Goal: Register for event/course

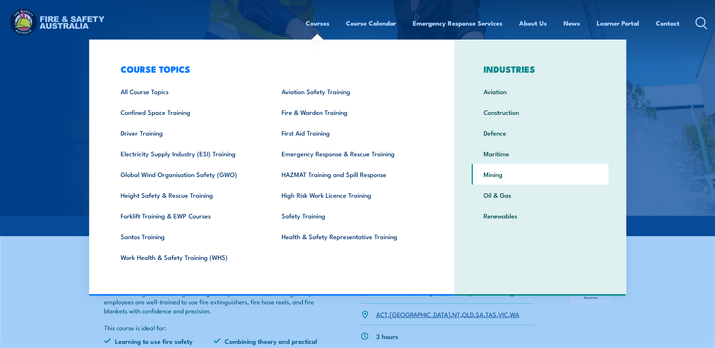
click at [499, 180] on link "Mining" at bounding box center [540, 174] width 137 height 21
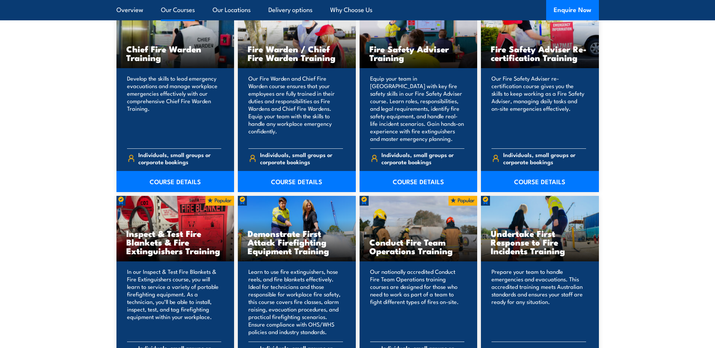
scroll to position [1207, 0]
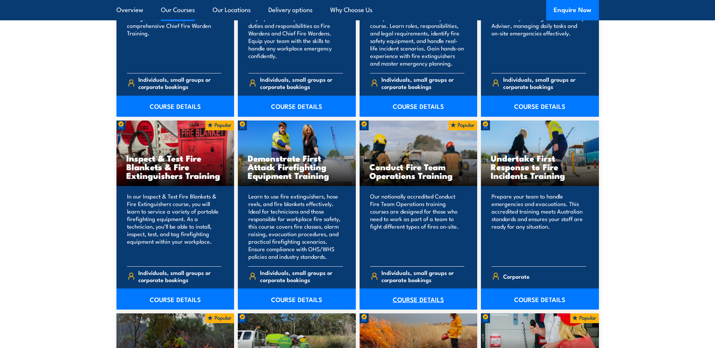
click at [413, 299] on link "COURSE DETAILS" at bounding box center [419, 299] width 118 height 21
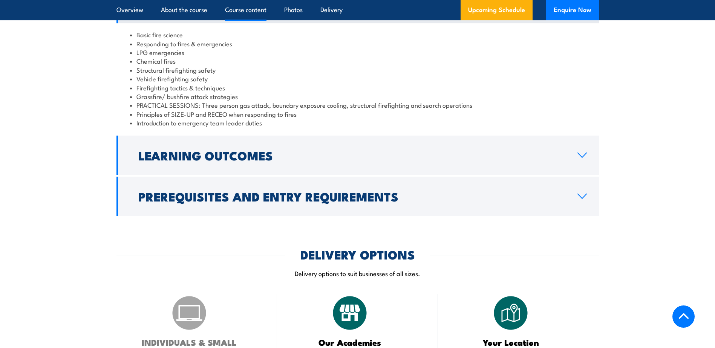
scroll to position [679, 0]
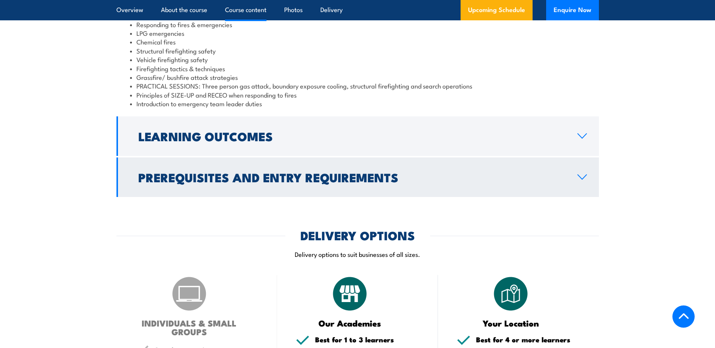
click at [414, 183] on h2 "Prerequisites and Entry Requirements" at bounding box center [351, 177] width 427 height 11
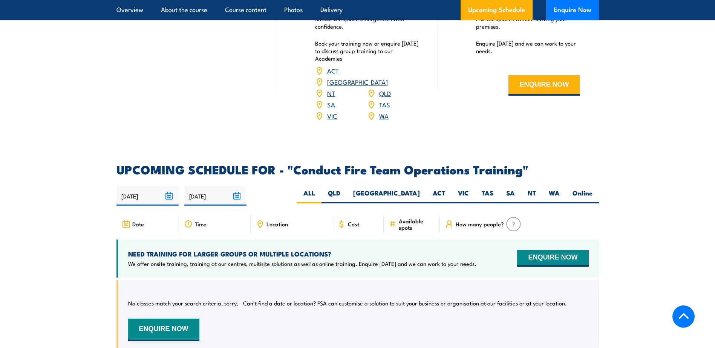
scroll to position [1131, 0]
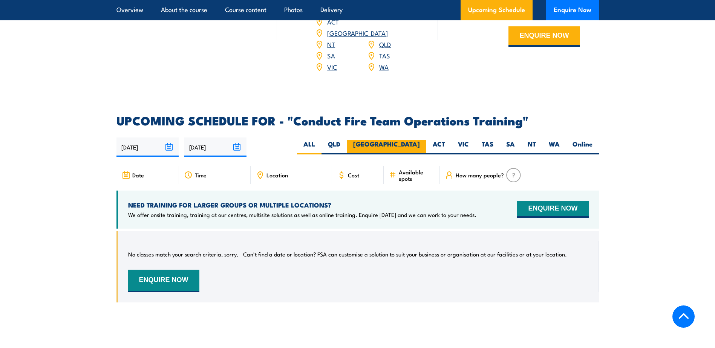
click at [404, 144] on label "NSW" at bounding box center [387, 147] width 80 height 15
click at [420, 144] on input "NSW" at bounding box center [422, 142] width 5 height 5
radio input "true"
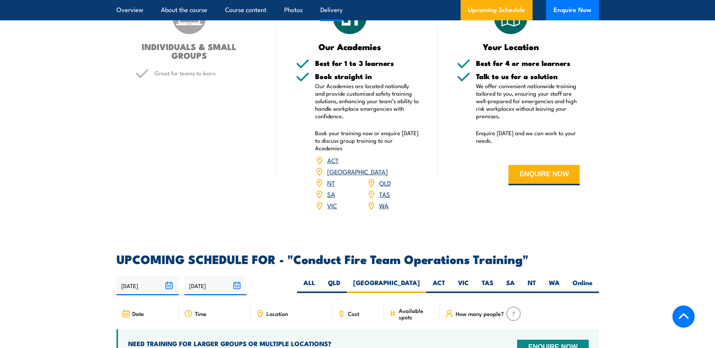
scroll to position [981, 0]
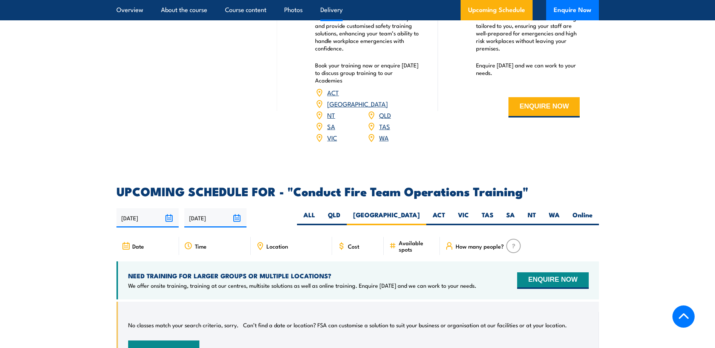
scroll to position [1018, 0]
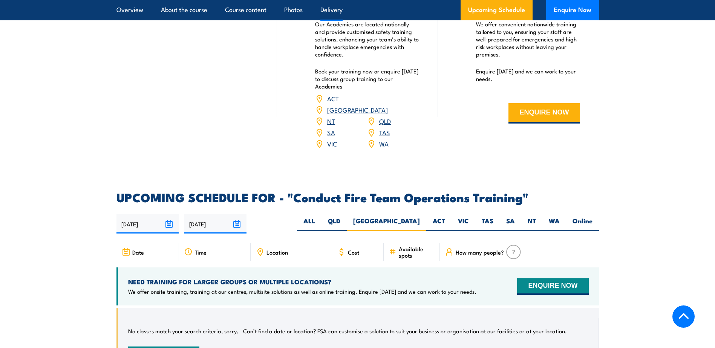
click at [362, 249] on div "Cost" at bounding box center [358, 252] width 52 height 18
click at [352, 249] on span "Cost" at bounding box center [353, 252] width 11 height 6
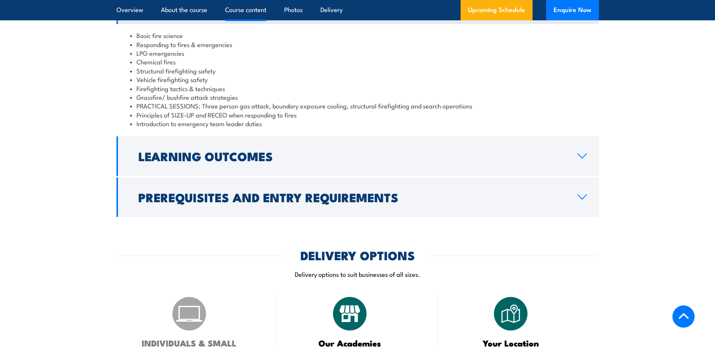
scroll to position [678, 0]
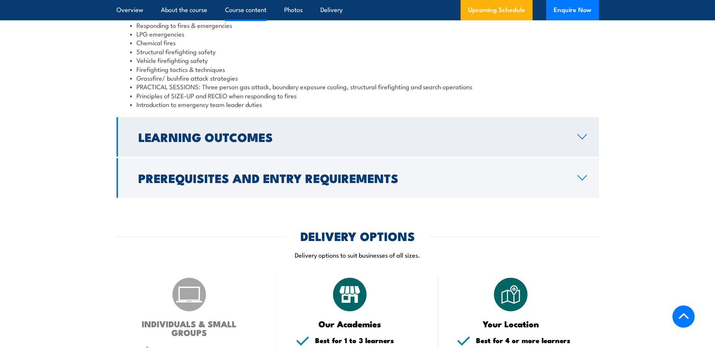
click at [395, 152] on link "Learning Outcomes" at bounding box center [358, 137] width 483 height 40
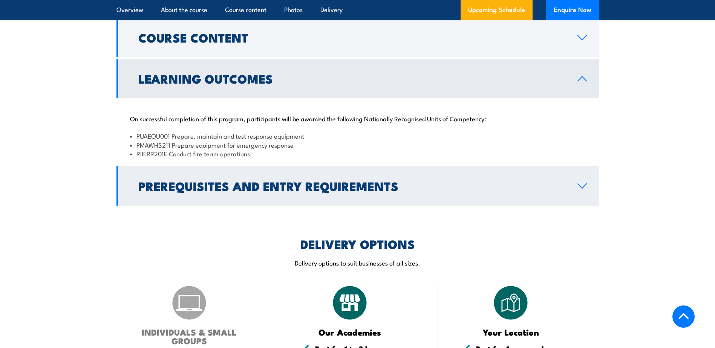
scroll to position [527, 0]
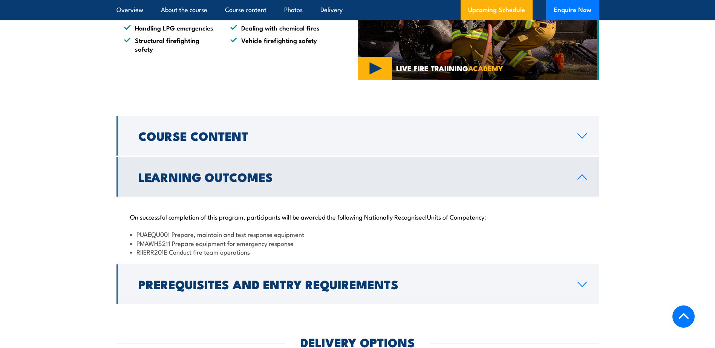
click at [397, 176] on link "Learning Outcomes" at bounding box center [358, 177] width 483 height 40
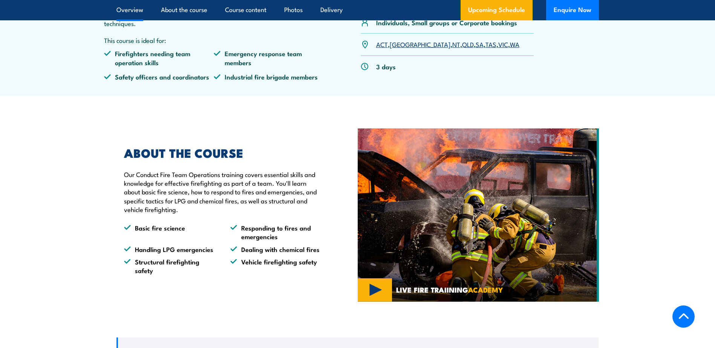
scroll to position [188, 0]
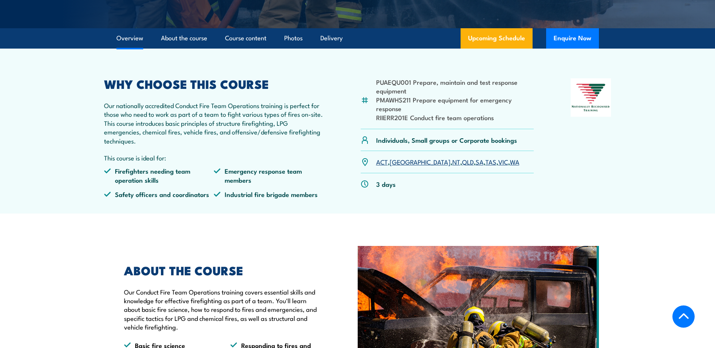
click at [399, 166] on link "[GEOGRAPHIC_DATA]" at bounding box center [420, 161] width 61 height 9
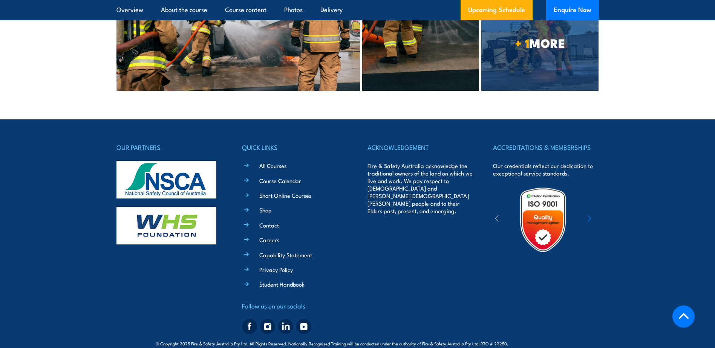
scroll to position [1867, 0]
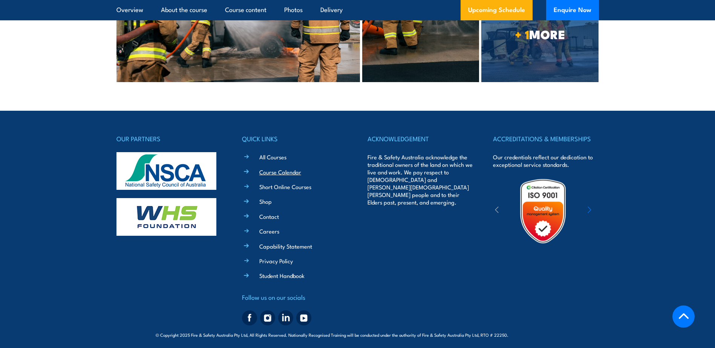
click at [271, 170] on link "Course Calendar" at bounding box center [280, 172] width 42 height 8
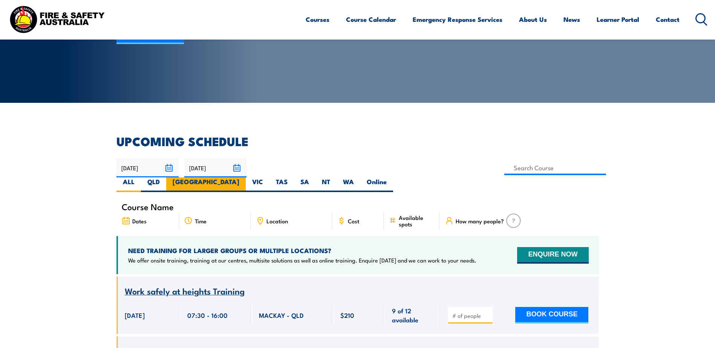
click at [246, 178] on label "[GEOGRAPHIC_DATA]" at bounding box center [206, 185] width 80 height 15
click at [244, 178] on input "[GEOGRAPHIC_DATA]" at bounding box center [241, 180] width 5 height 5
radio input "true"
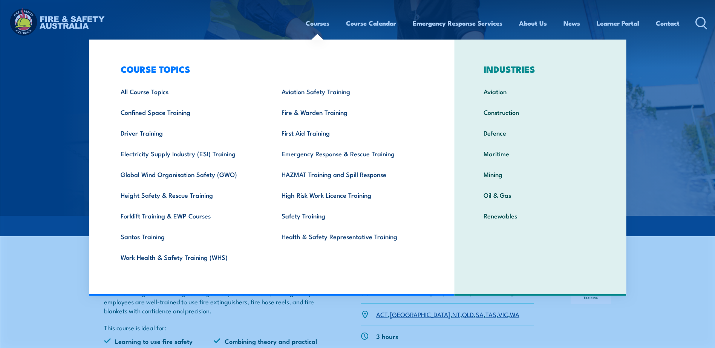
click at [324, 22] on link "Courses" at bounding box center [318, 23] width 24 height 20
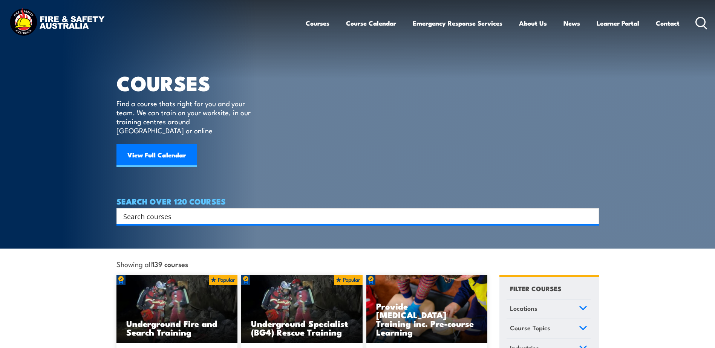
click at [175, 211] on input "Search input" at bounding box center [352, 216] width 459 height 11
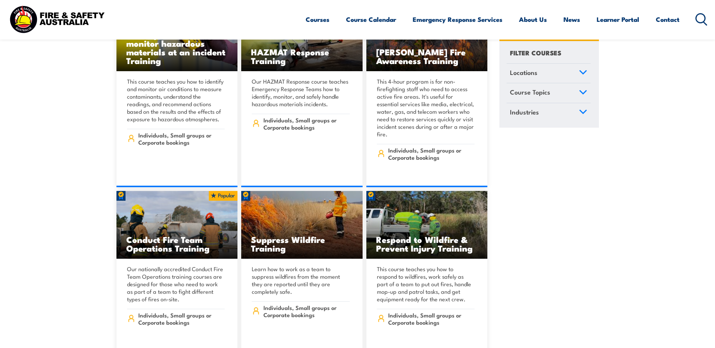
scroll to position [7807, 0]
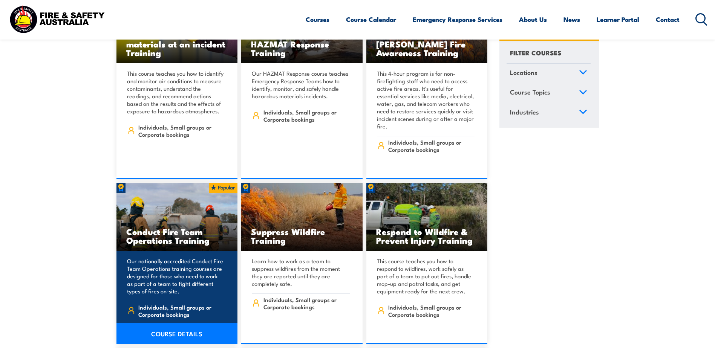
type input "RIIER201E"
click at [176, 227] on h3 "Conduct Fire Team Operations Training" at bounding box center [177, 235] width 102 height 17
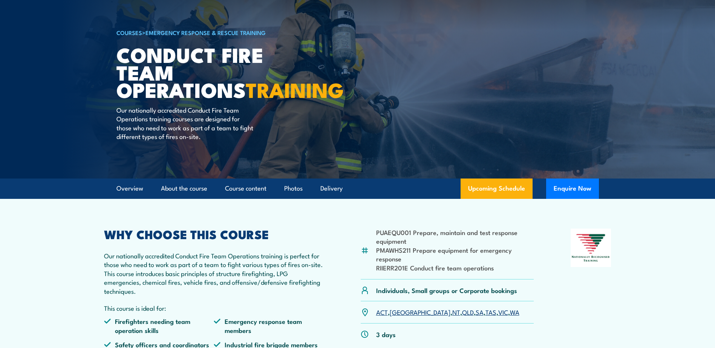
scroll to position [38, 0]
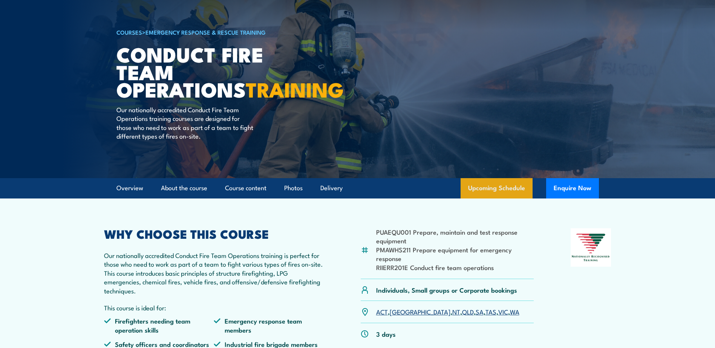
click at [516, 194] on link "Upcoming Schedule" at bounding box center [497, 188] width 72 height 20
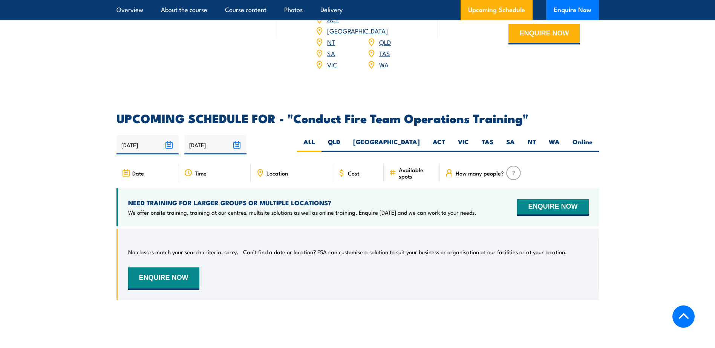
scroll to position [1093, 0]
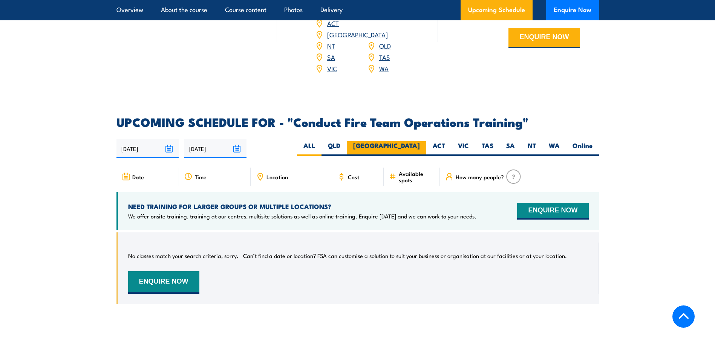
click at [412, 147] on label "[GEOGRAPHIC_DATA]" at bounding box center [387, 148] width 80 height 15
click at [420, 146] on input "[GEOGRAPHIC_DATA]" at bounding box center [422, 143] width 5 height 5
radio input "true"
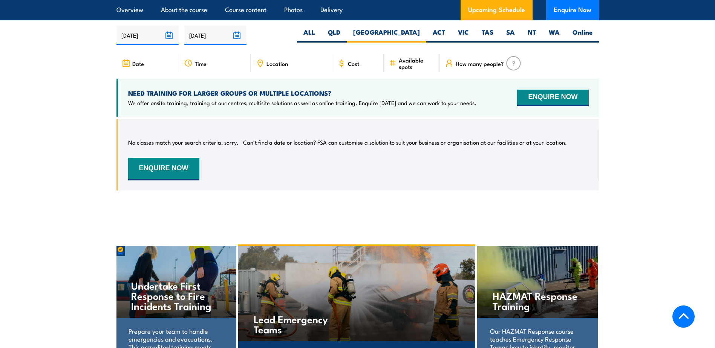
scroll to position [1188, 0]
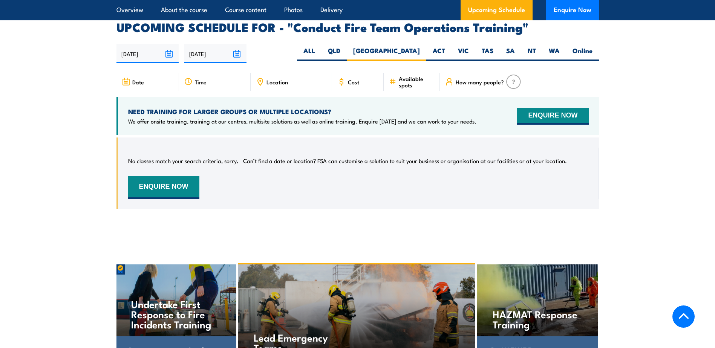
click at [265, 80] on div "Location" at bounding box center [291, 82] width 81 height 18
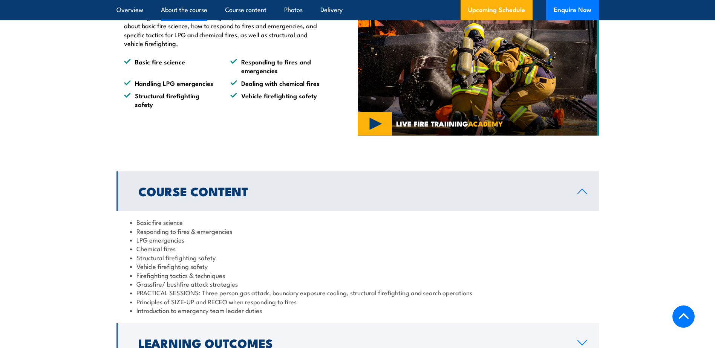
scroll to position [471, 0]
click at [298, 197] on h2 "Course Content" at bounding box center [351, 191] width 427 height 11
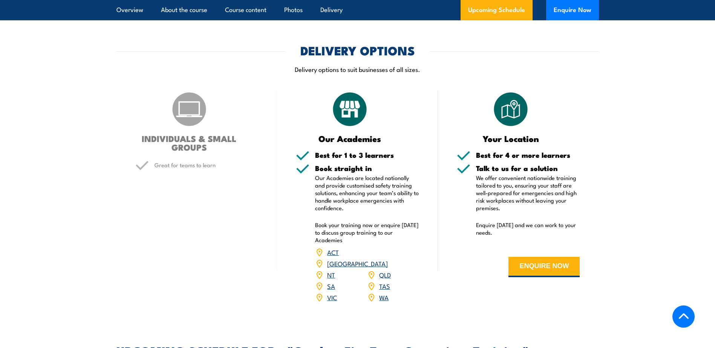
scroll to position [773, 0]
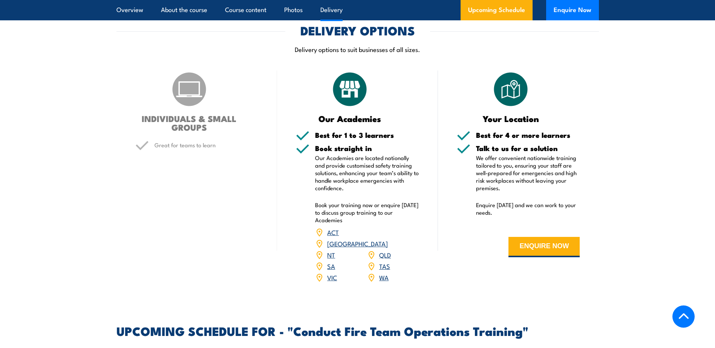
click at [383, 242] on link "NSW" at bounding box center [357, 243] width 61 height 9
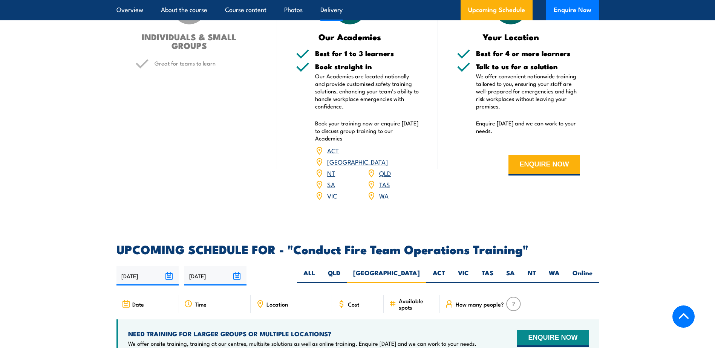
scroll to position [1093, 0]
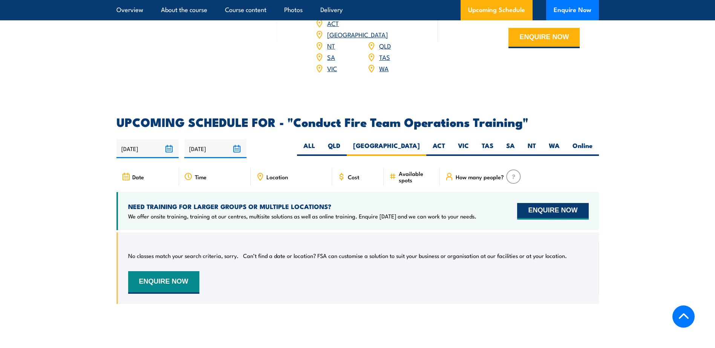
click at [527, 212] on button "ENQUIRE NOW" at bounding box center [552, 211] width 71 height 17
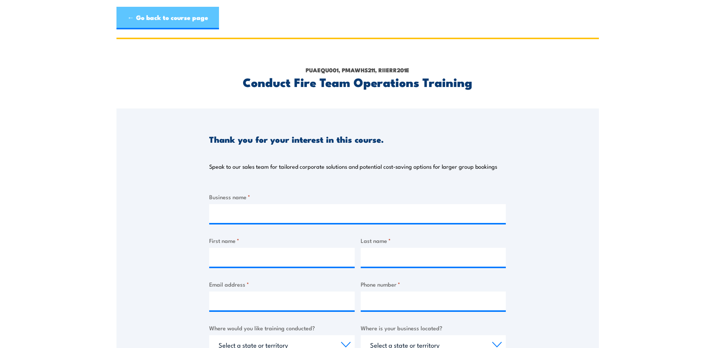
click at [137, 26] on link "← Go back to course page" at bounding box center [168, 18] width 103 height 23
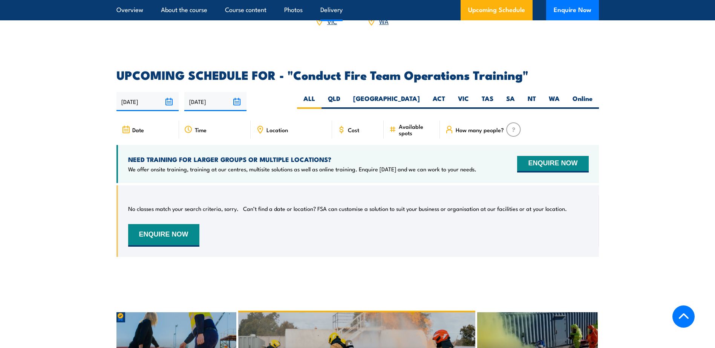
scroll to position [1206, 0]
